Goal: Information Seeking & Learning: Learn about a topic

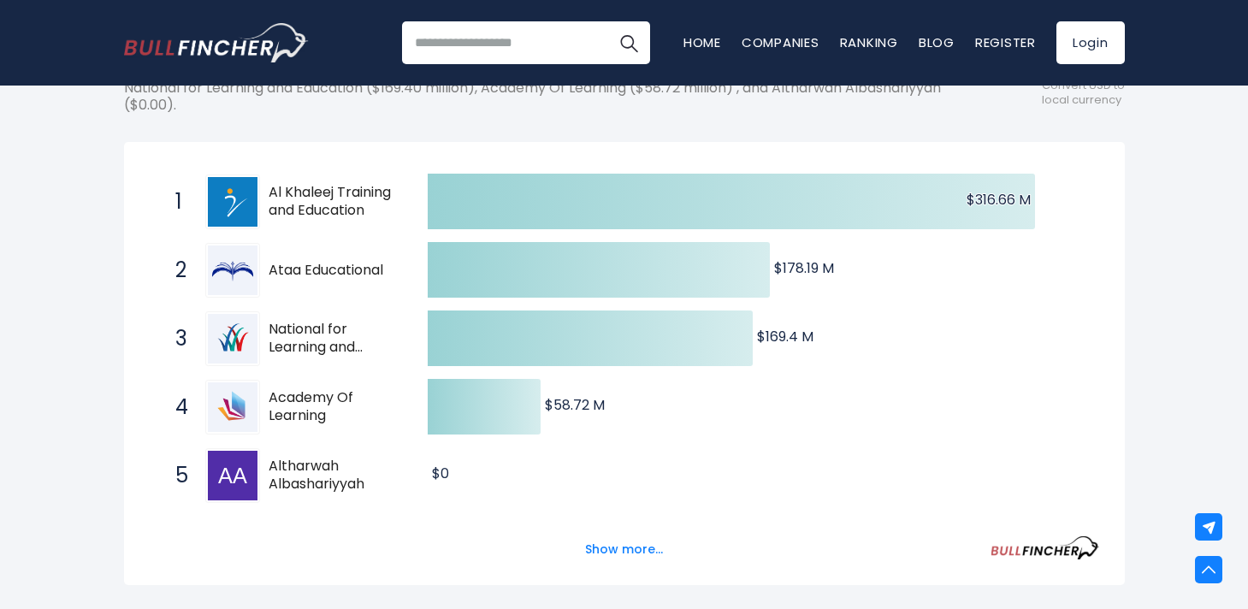
scroll to position [282, 0]
click at [600, 548] on button "Show more..." at bounding box center [624, 548] width 98 height 28
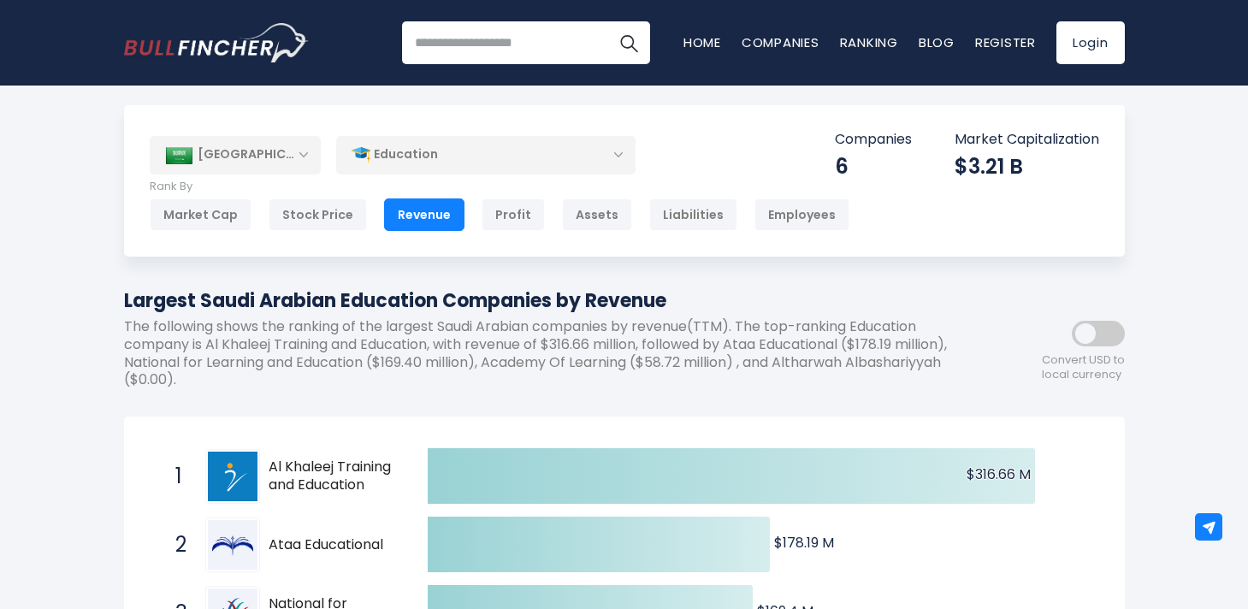
scroll to position [0, 0]
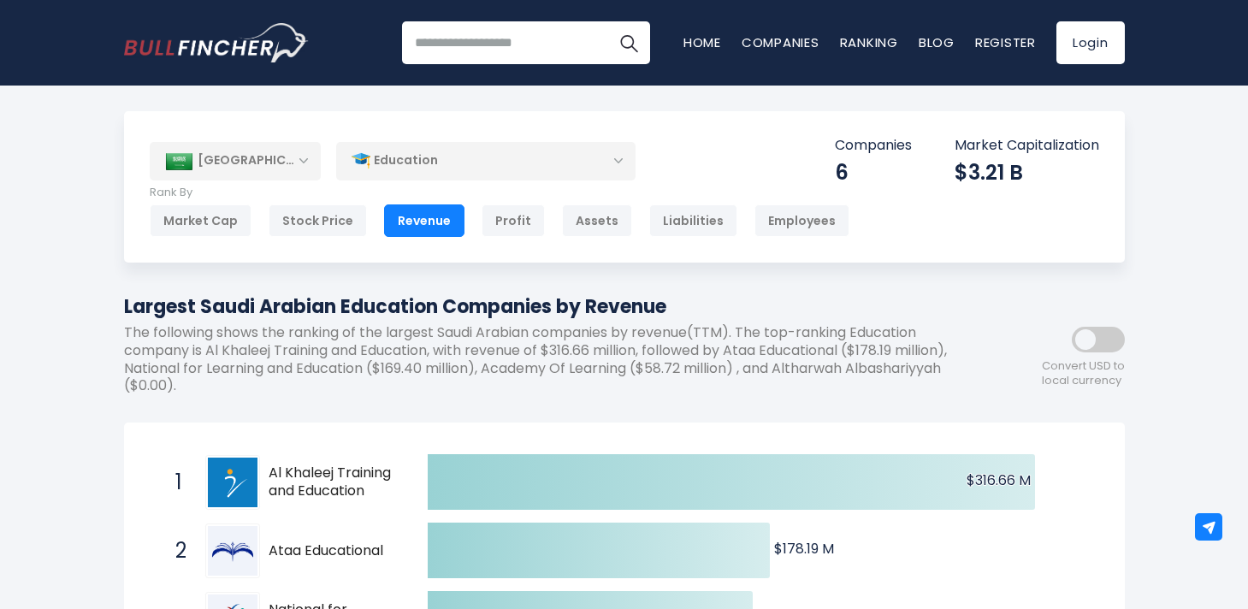
click at [260, 178] on div "Saudi Arabia" at bounding box center [235, 161] width 171 height 38
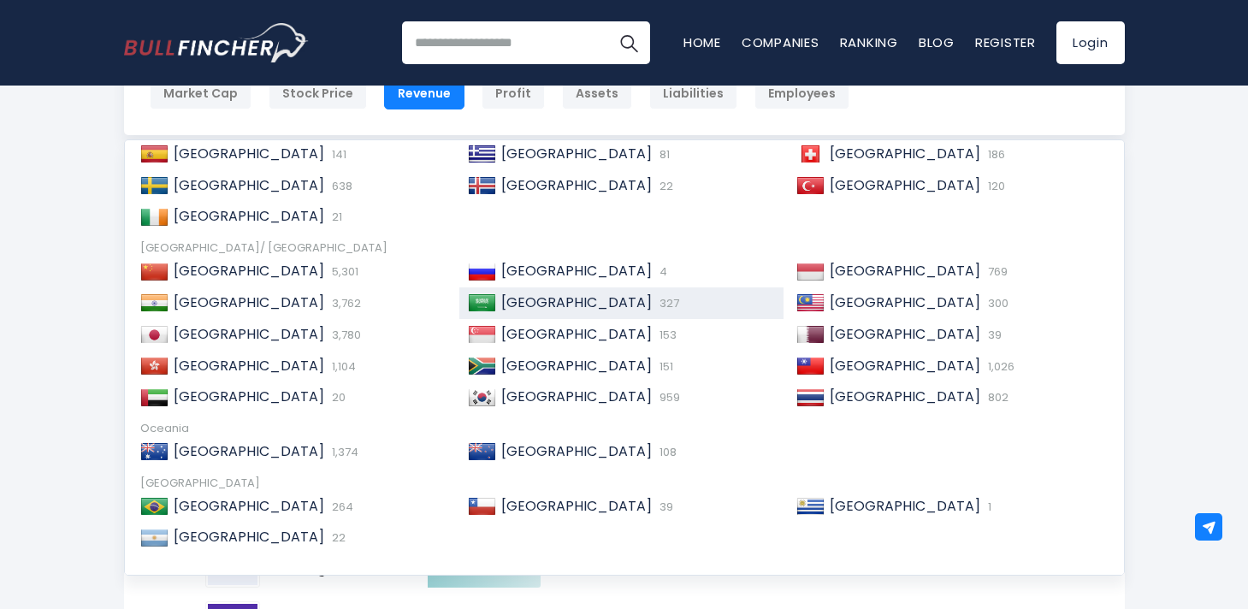
scroll to position [104, 0]
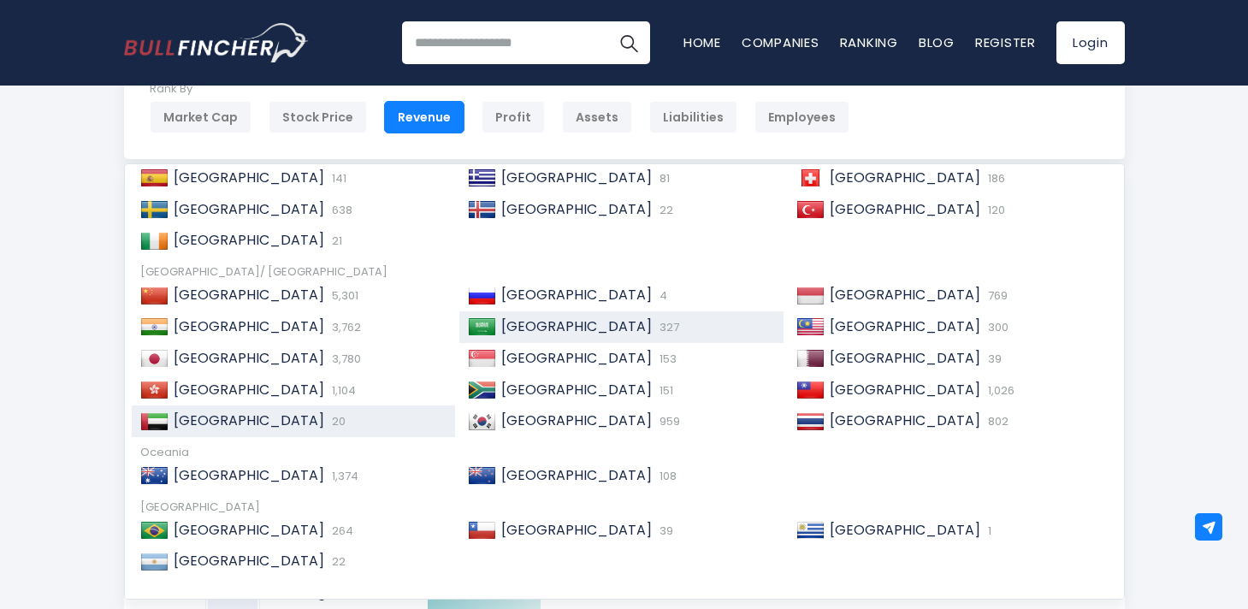
click at [238, 417] on span "United Arab Emirates" at bounding box center [249, 421] width 151 height 20
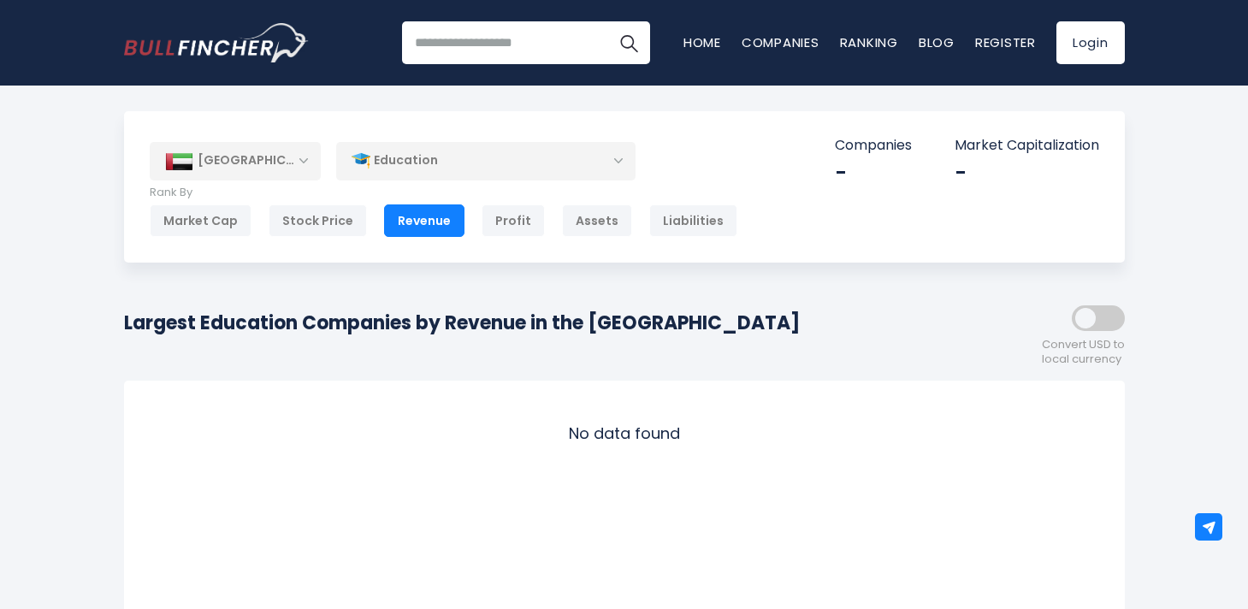
click at [284, 182] on div "[GEOGRAPHIC_DATA] Entire World 30,364 [GEOGRAPHIC_DATA] [GEOGRAPHIC_DATA]" at bounding box center [624, 186] width 1001 height 151
click at [293, 156] on div "[GEOGRAPHIC_DATA]" at bounding box center [235, 161] width 171 height 38
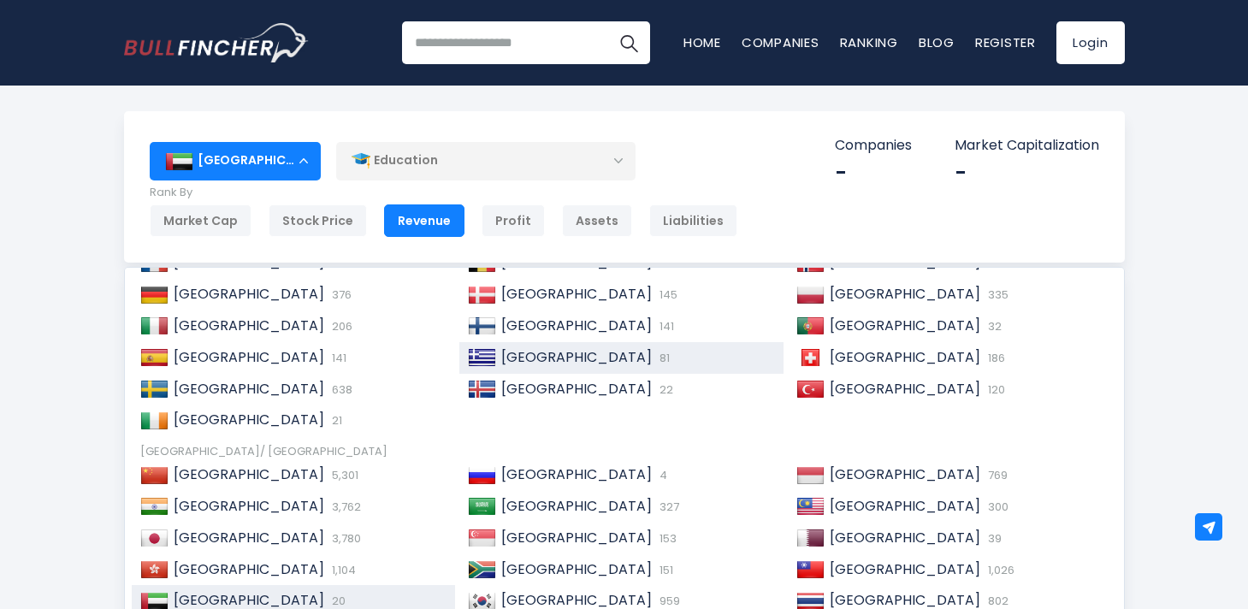
scroll to position [262, 0]
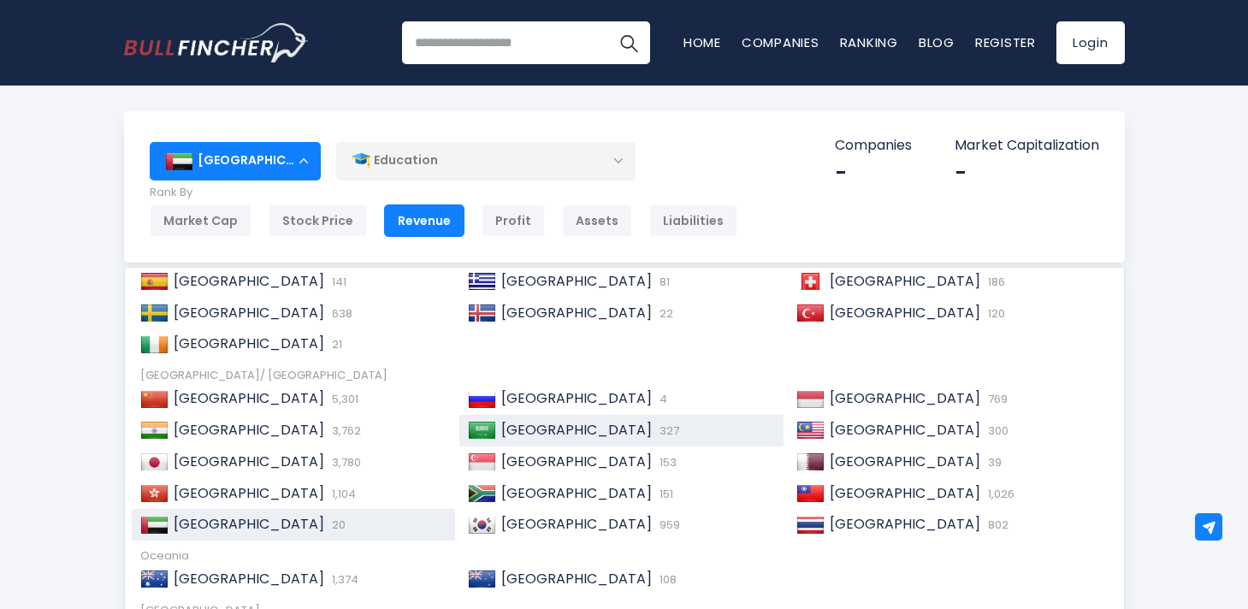
click at [572, 426] on span "[GEOGRAPHIC_DATA]" at bounding box center [576, 430] width 151 height 20
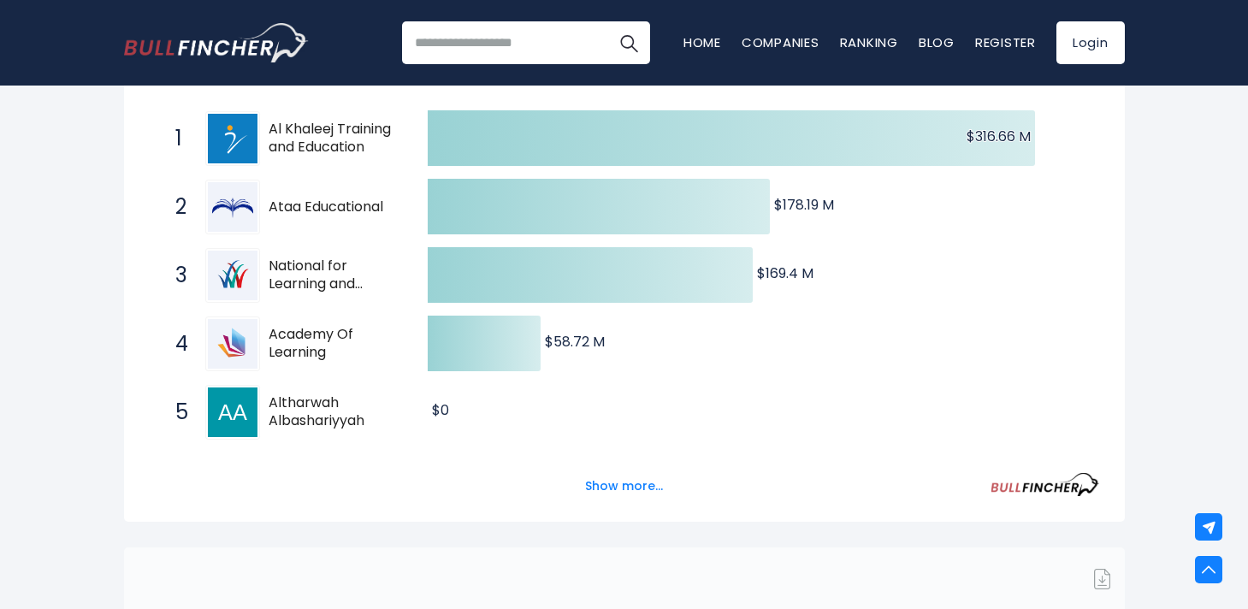
scroll to position [348, 0]
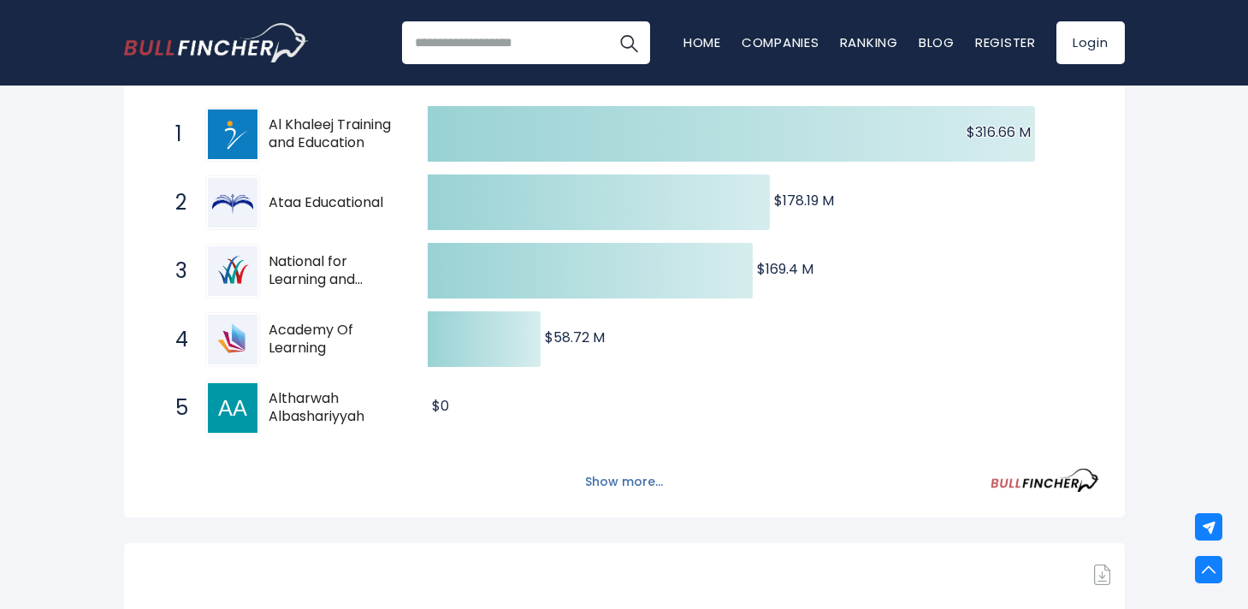
click at [610, 487] on button "Show more..." at bounding box center [624, 482] width 98 height 28
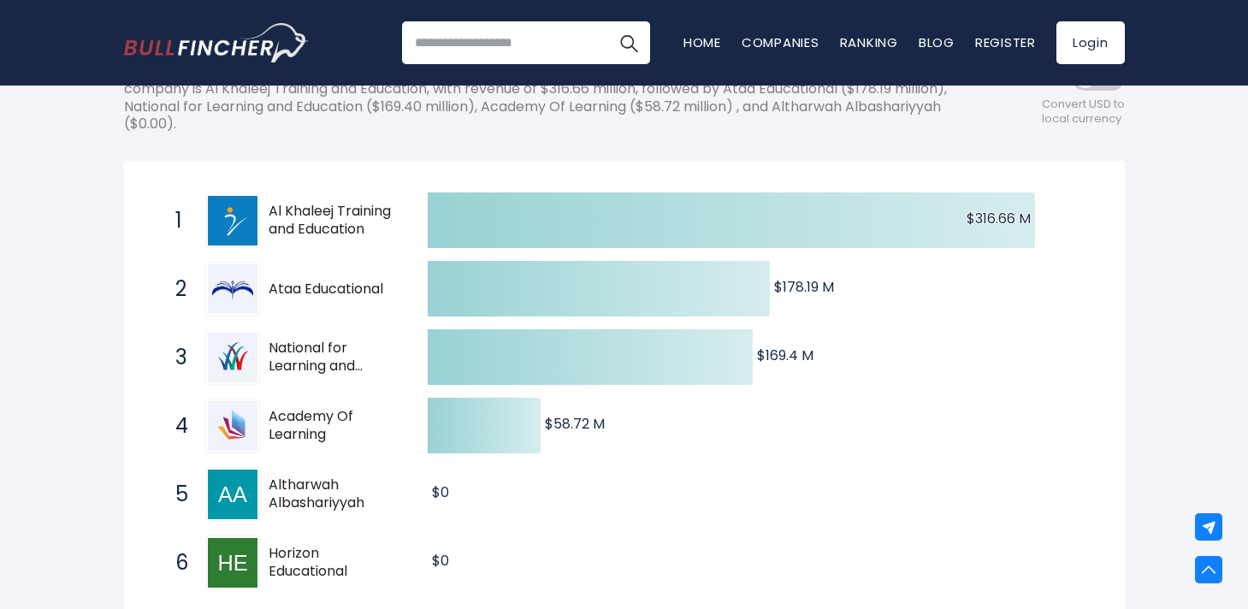
scroll to position [264, 0]
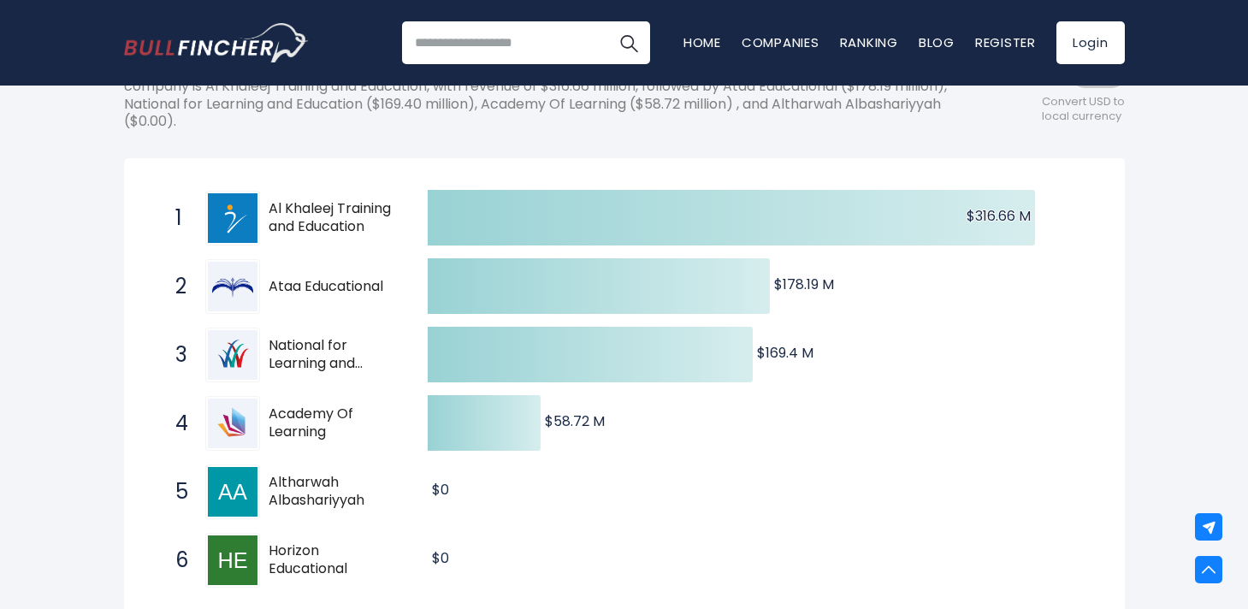
click at [519, 33] on input "search" at bounding box center [526, 42] width 248 height 43
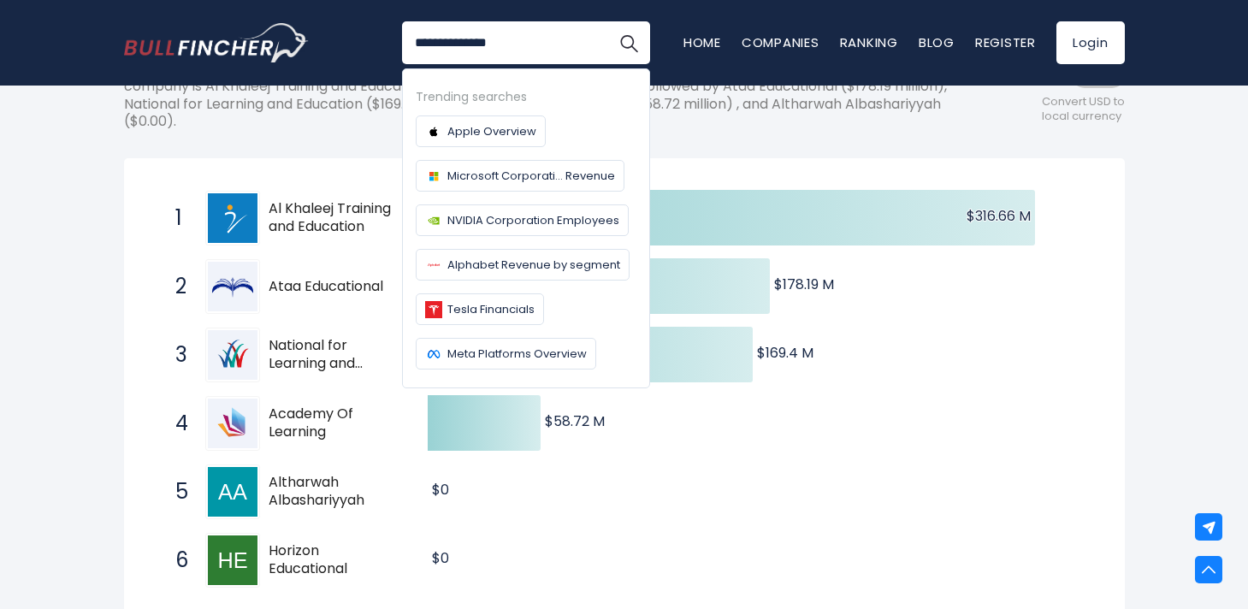
type input "**********"
click at [607, 21] on button "Search" at bounding box center [628, 42] width 43 height 43
